Goal: Entertainment & Leisure: Consume media (video, audio)

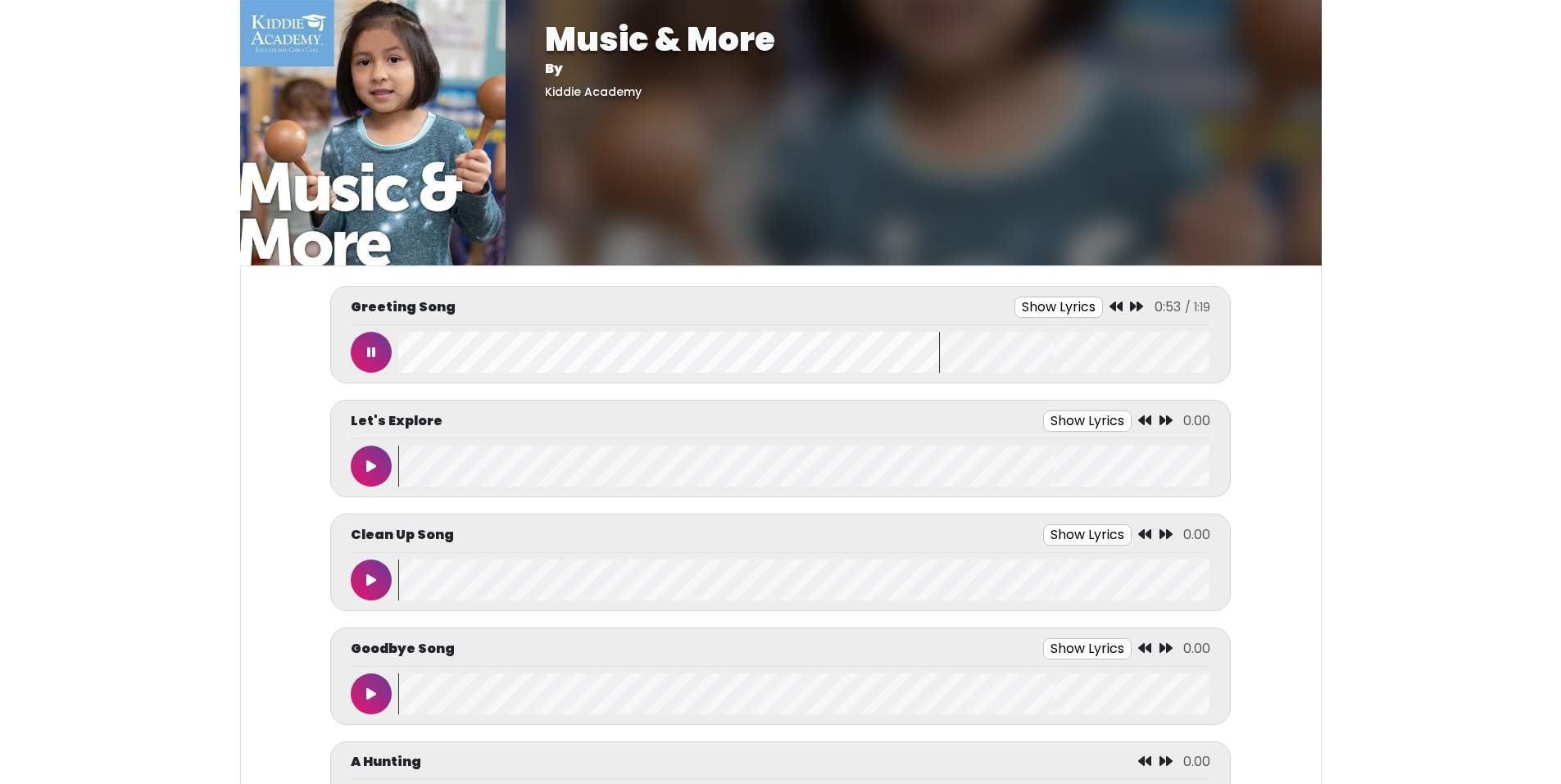
drag, startPoint x: 360, startPoint y: 355, endPoint x: 117, endPoint y: 368, distance: 243.3
click at [117, 368] on body "Music & More By [GEOGRAPHIC_DATA] Music & More By [GEOGRAPHIC_DATA]" at bounding box center [780, 392] width 1561 height 784
click at [375, 350] on icon at bounding box center [371, 352] width 8 height 13
drag, startPoint x: 982, startPoint y: 352, endPoint x: 710, endPoint y: 376, distance: 273.1
click at [750, 378] on div "Greeting Song Show Lyrics 0:57 / 1:19" at bounding box center [780, 334] width 900 height 97
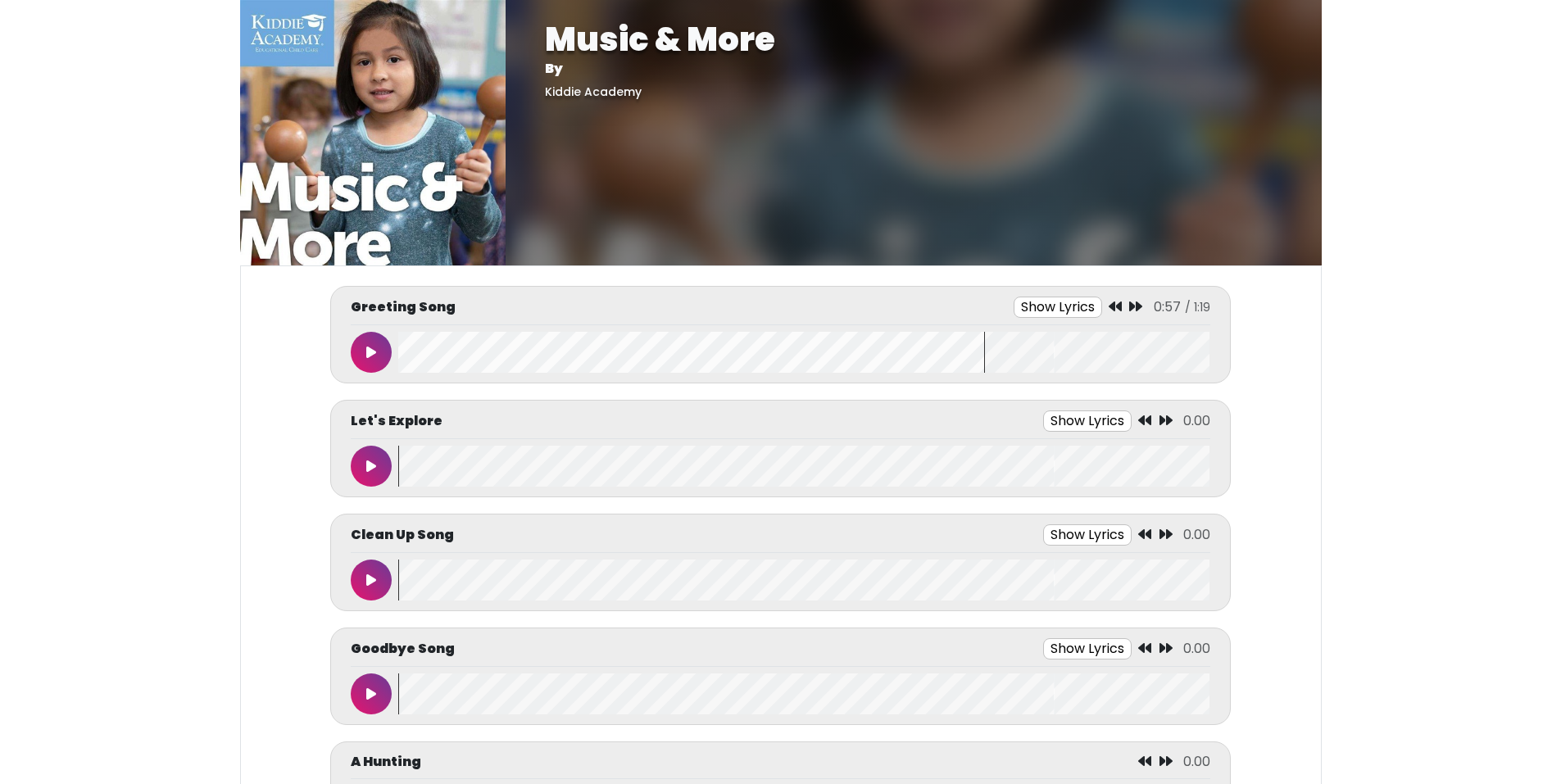
click at [652, 369] on wave at bounding box center [803, 352] width 811 height 41
click at [376, 360] on button at bounding box center [370, 352] width 41 height 41
click at [1417, 202] on body "Music & More By [GEOGRAPHIC_DATA] Music & More By [GEOGRAPHIC_DATA]" at bounding box center [780, 392] width 1561 height 784
click at [369, 352] on icon at bounding box center [371, 352] width 10 height 13
click at [361, 346] on button at bounding box center [370, 352] width 41 height 41
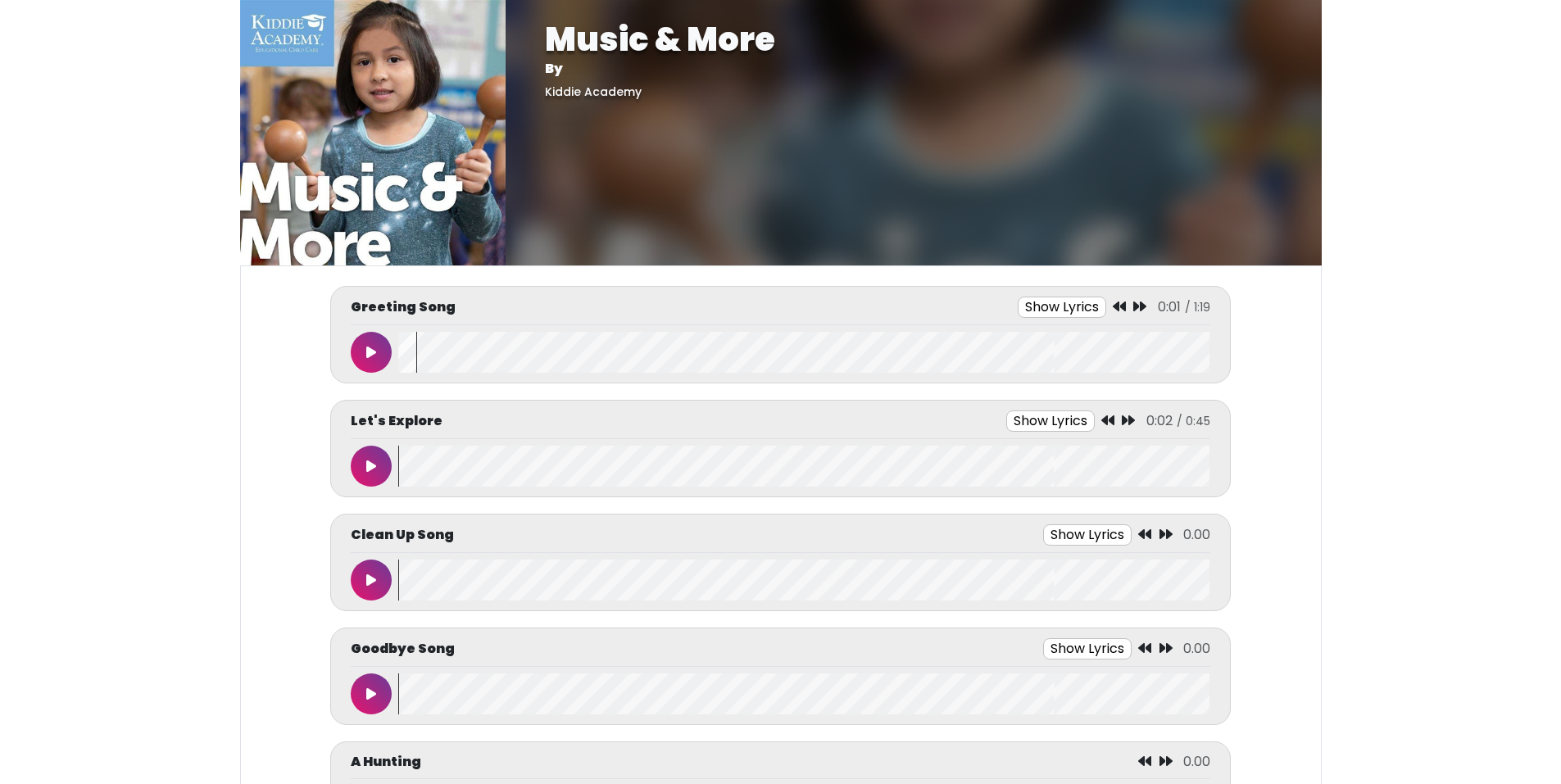
click at [1166, 343] on wave at bounding box center [803, 352] width 811 height 41
click at [1088, 303] on button "Show Lyrics" at bounding box center [1061, 307] width 88 height 22
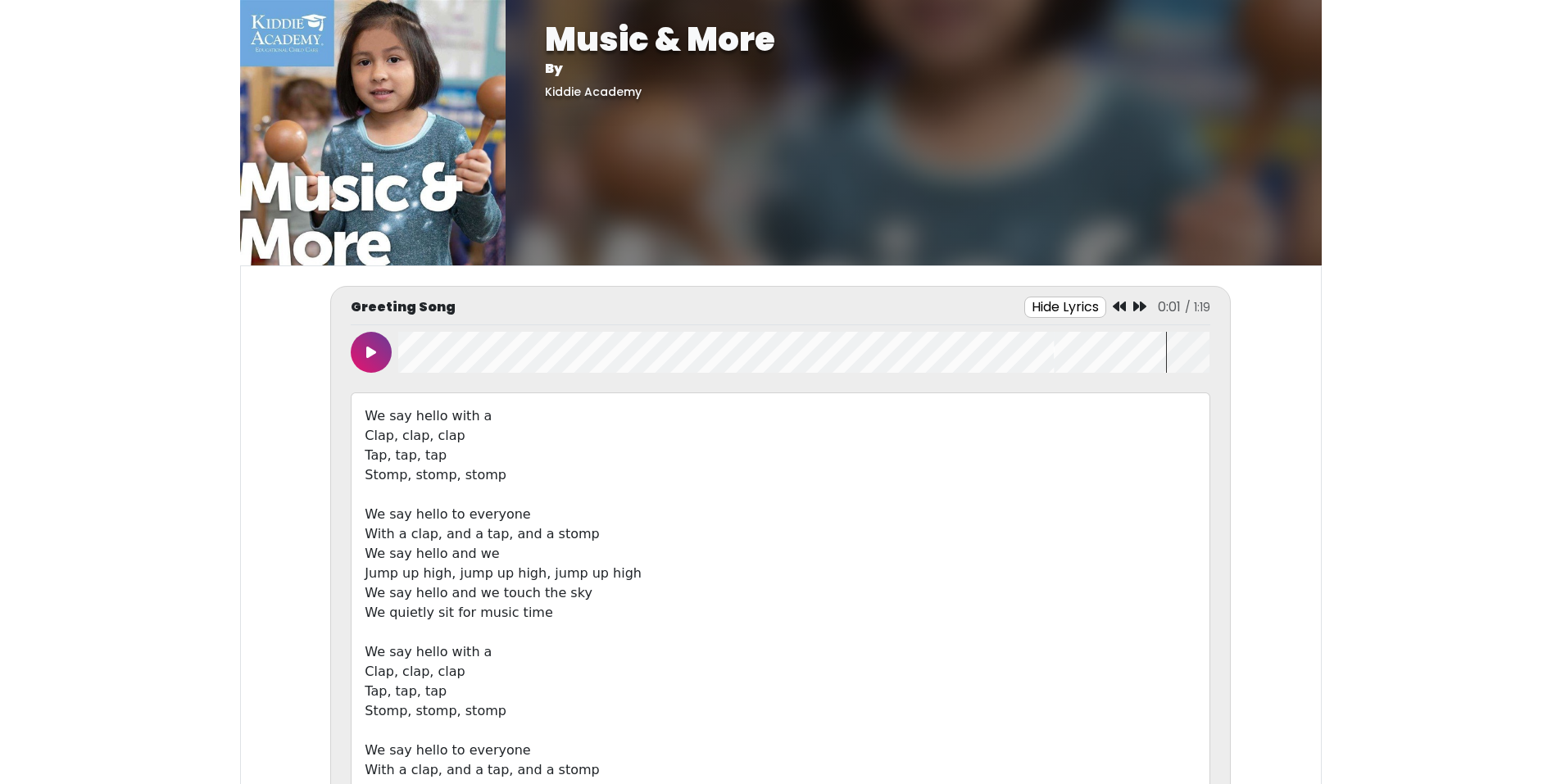
drag, startPoint x: 367, startPoint y: 415, endPoint x: 488, endPoint y: 475, distance: 135.1
click at [488, 475] on div "We say hello with a Clap, clap, clap Tap, tap, tap Stomp, stomp, stomp We say h…" at bounding box center [779, 632] width 858 height 480
copy div "We say hello with a Clap, clap, clap Tap, tap, tap Stomp, stomp, stomp"
